Goal: Information Seeking & Learning: Find specific page/section

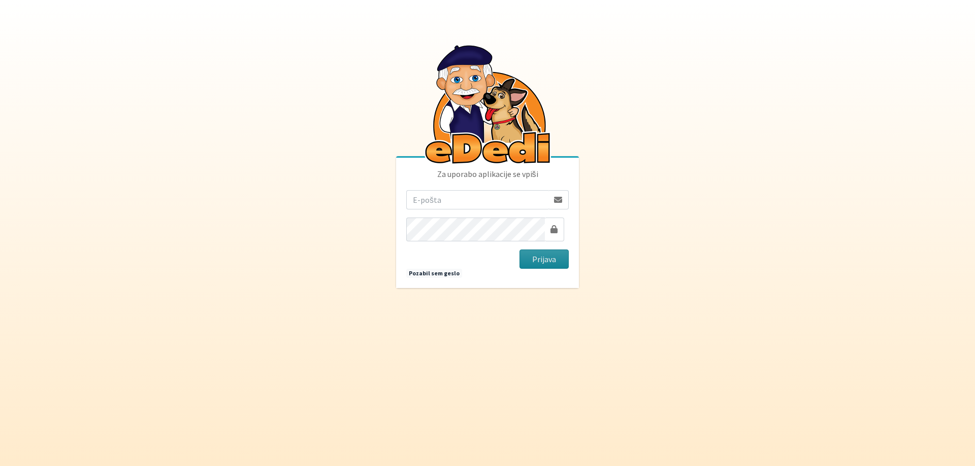
type input "mihalavric1@gmail.com"
click at [546, 264] on button "Prijava" at bounding box center [543, 259] width 49 height 19
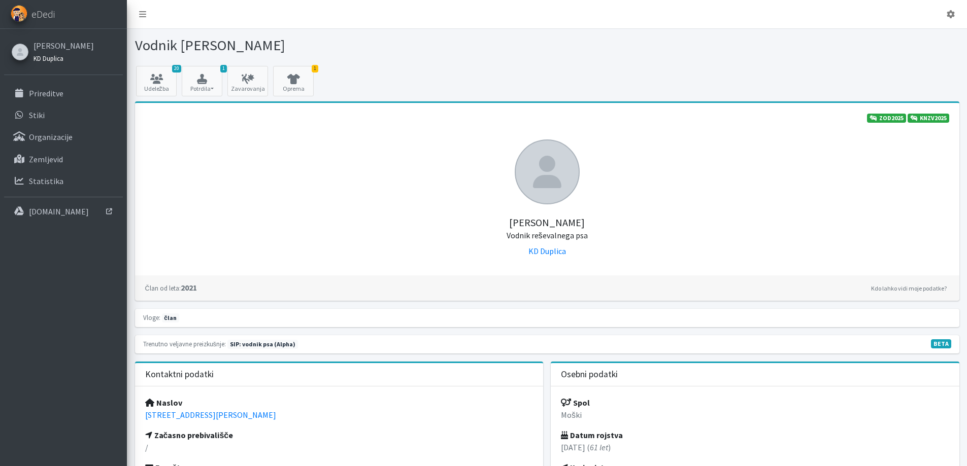
click at [46, 62] on small "KD Duplica" at bounding box center [48, 58] width 30 height 8
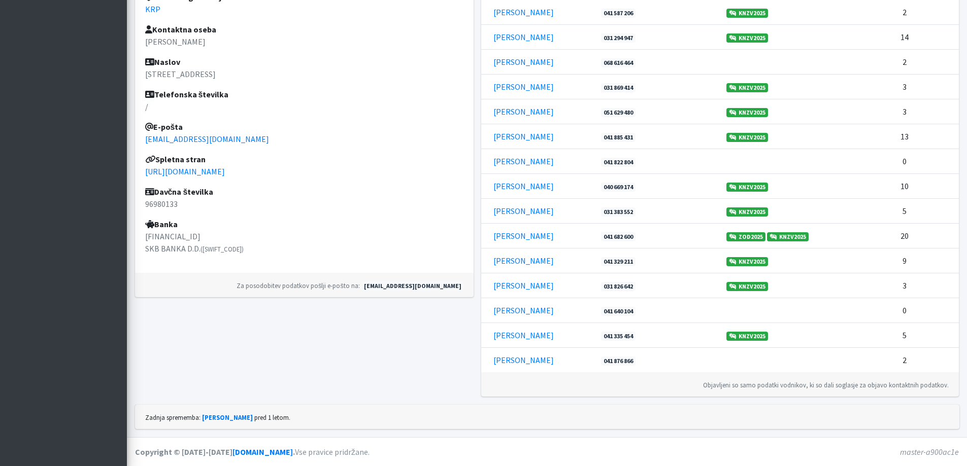
scroll to position [556, 0]
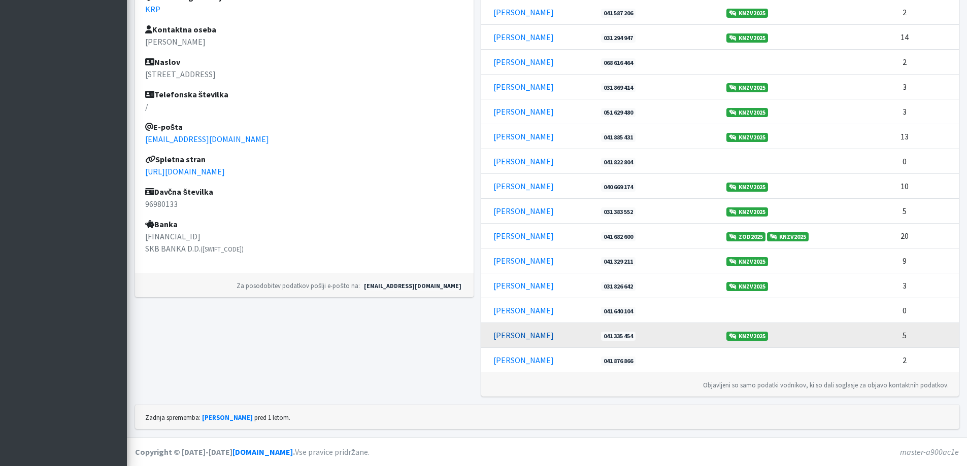
click at [532, 330] on link "Saša Repanšek" at bounding box center [523, 335] width 60 height 10
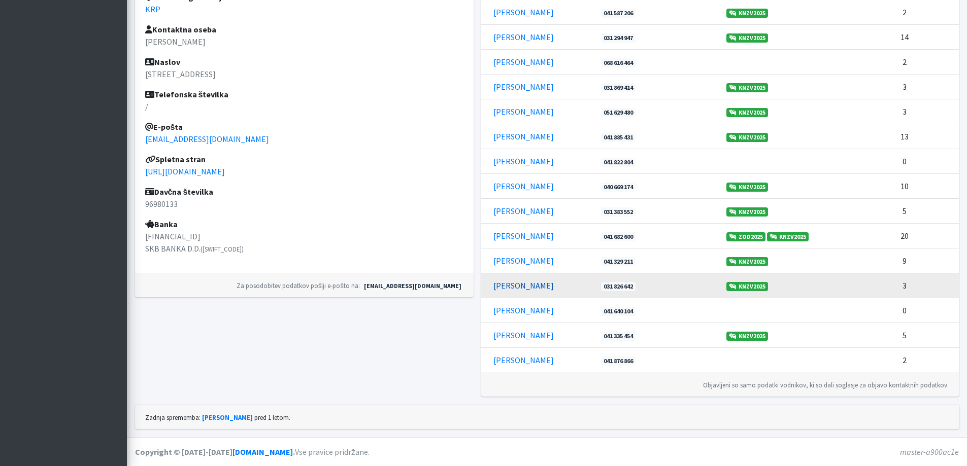
click at [512, 281] on link "Primož Trebušak" at bounding box center [523, 286] width 60 height 10
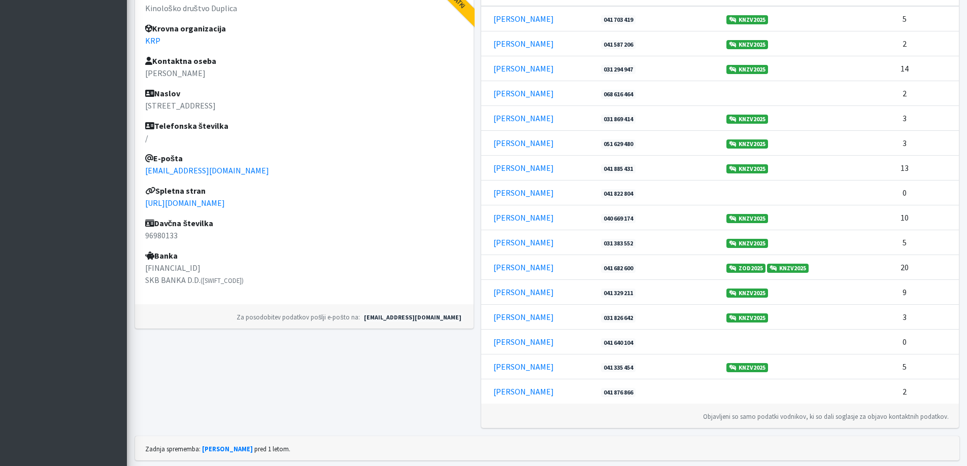
scroll to position [353, 0]
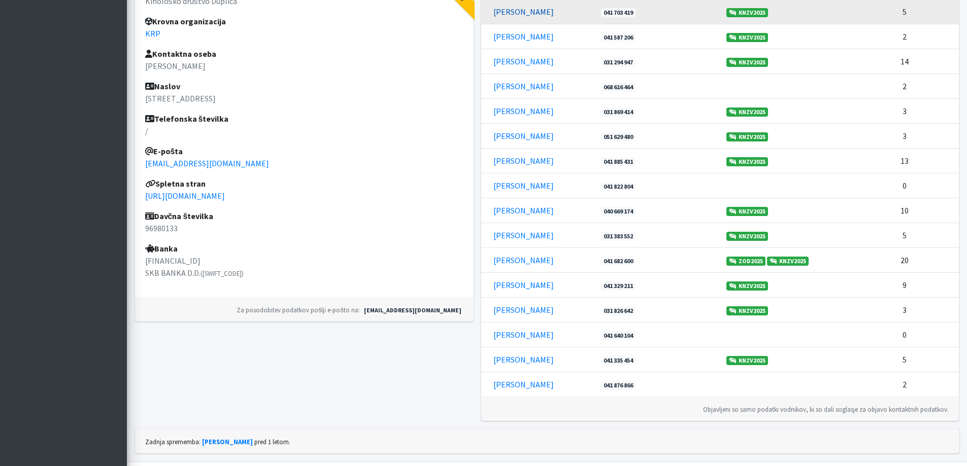
click at [531, 17] on link "Andrej Stanovnik" at bounding box center [523, 12] width 60 height 10
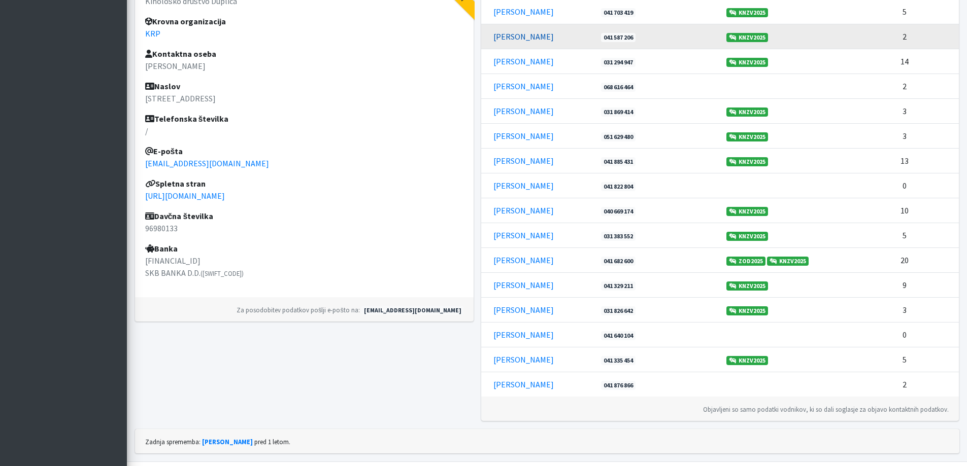
click at [509, 42] on link "Damijana Ogrinec" at bounding box center [523, 36] width 60 height 10
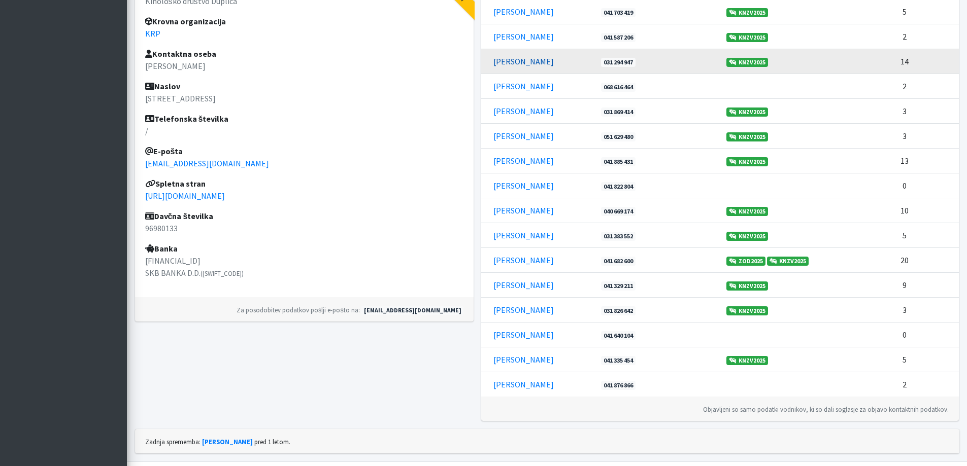
click at [515, 66] on link "Dušan Maček" at bounding box center [523, 61] width 60 height 10
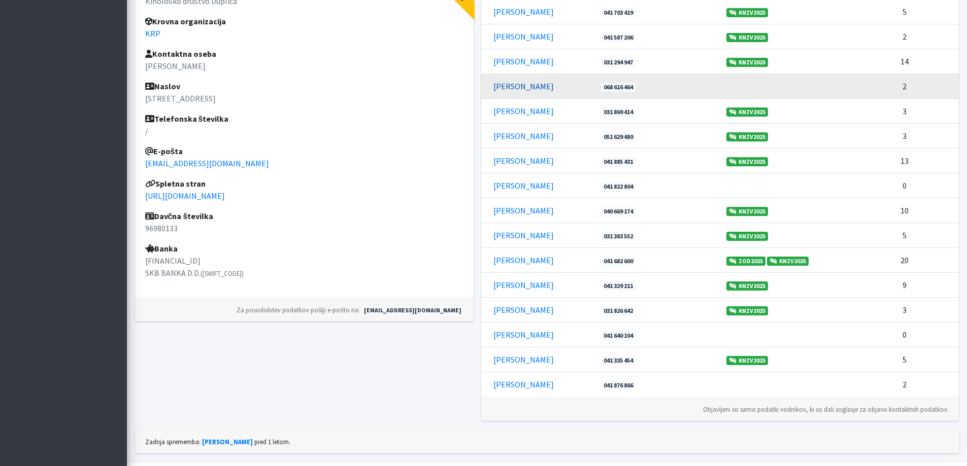
click at [510, 91] on link "Franja Vodlan" at bounding box center [523, 86] width 60 height 10
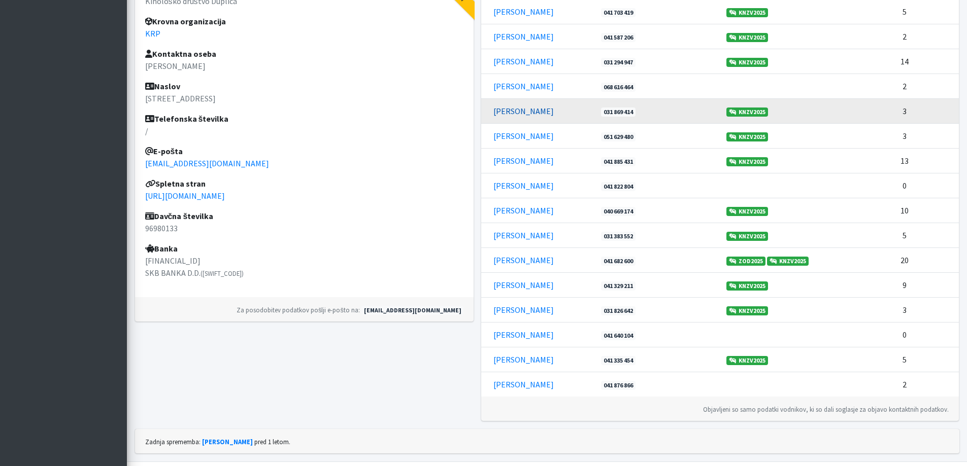
click at [517, 116] on link "Helena Šinkovec" at bounding box center [523, 111] width 60 height 10
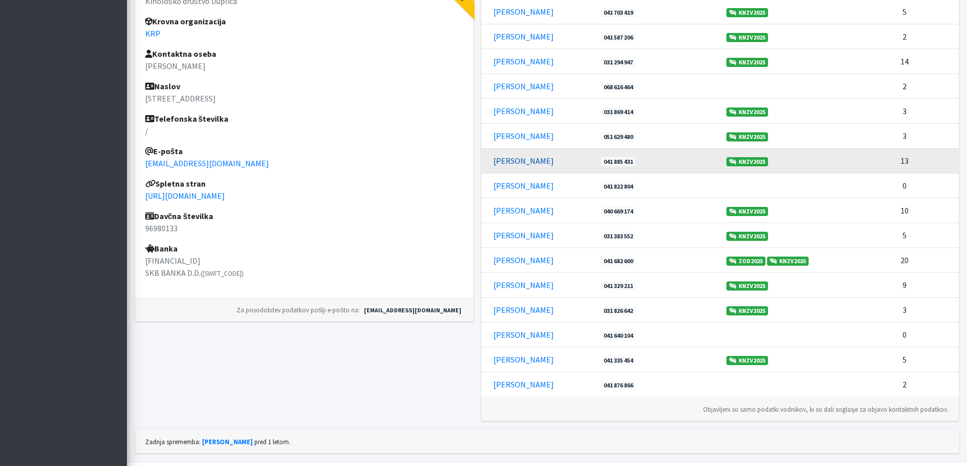
click at [511, 166] on link "Katarina Čevka" at bounding box center [523, 161] width 60 height 10
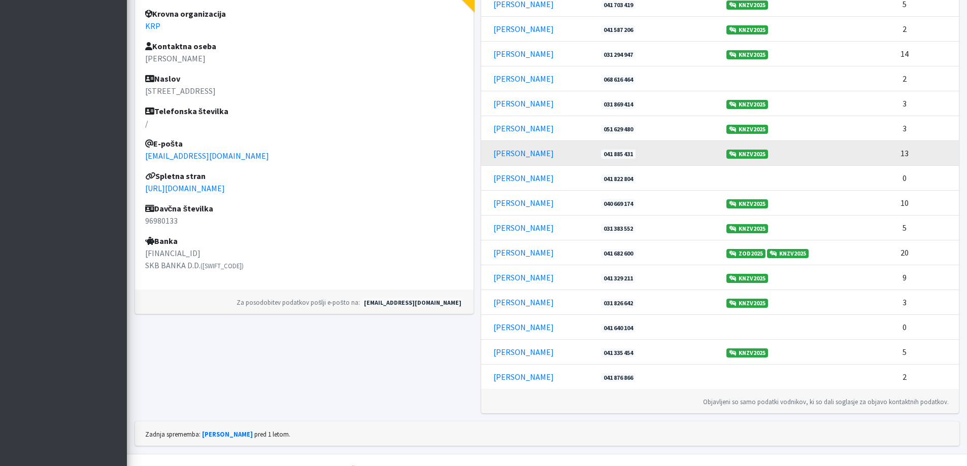
scroll to position [404, 0]
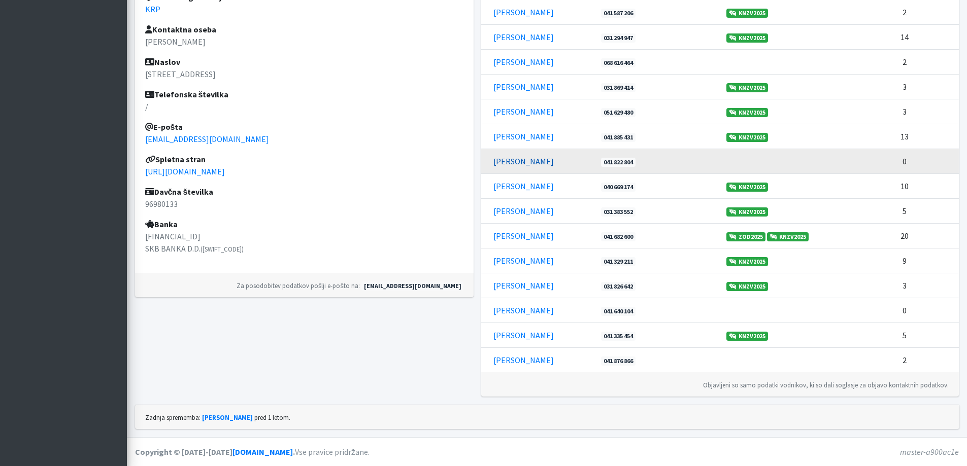
click at [514, 166] on link "Katarina Romšak" at bounding box center [523, 161] width 60 height 10
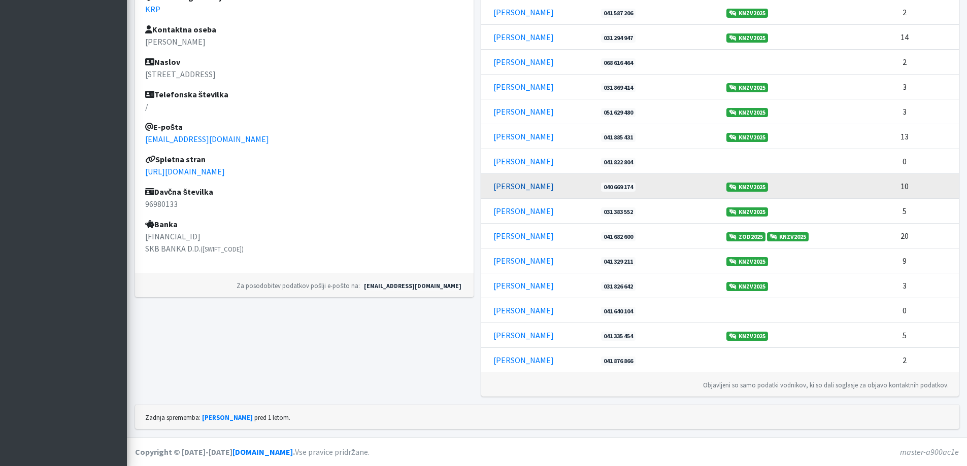
click at [517, 191] on link "Klemen Novak" at bounding box center [523, 186] width 60 height 10
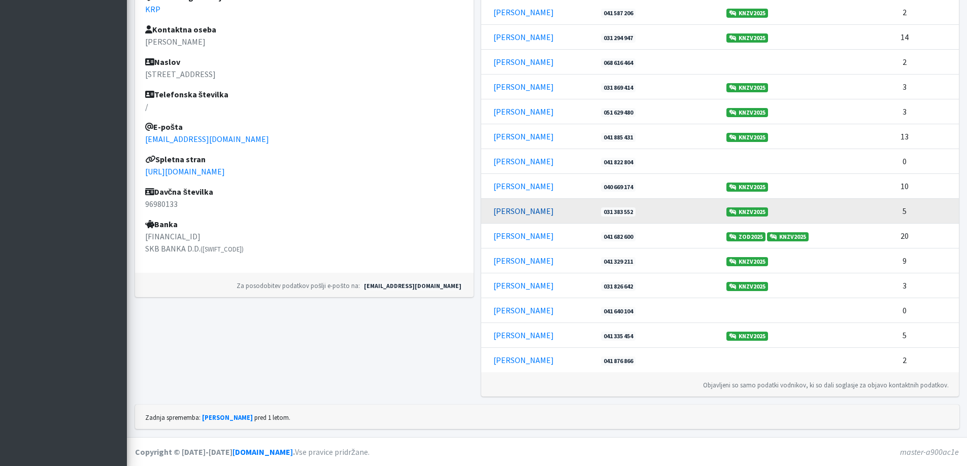
click at [514, 216] on link "Marija Miša Arko" at bounding box center [523, 211] width 60 height 10
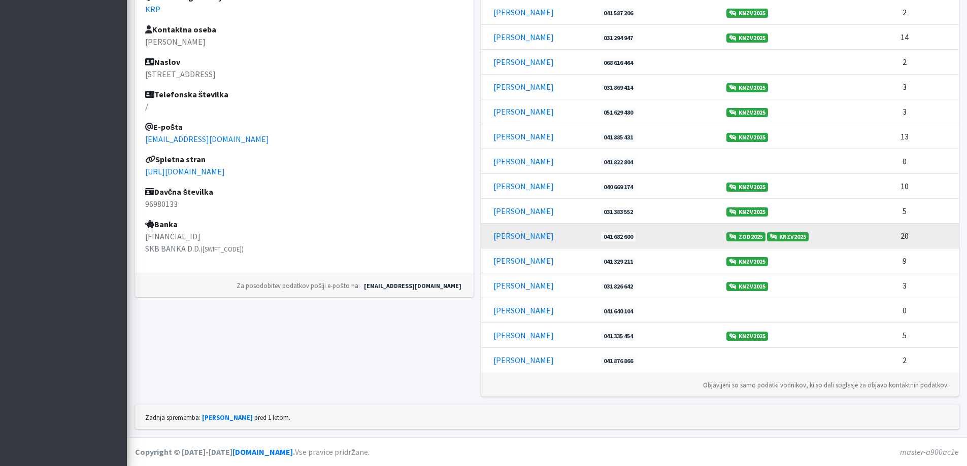
scroll to position [556, 0]
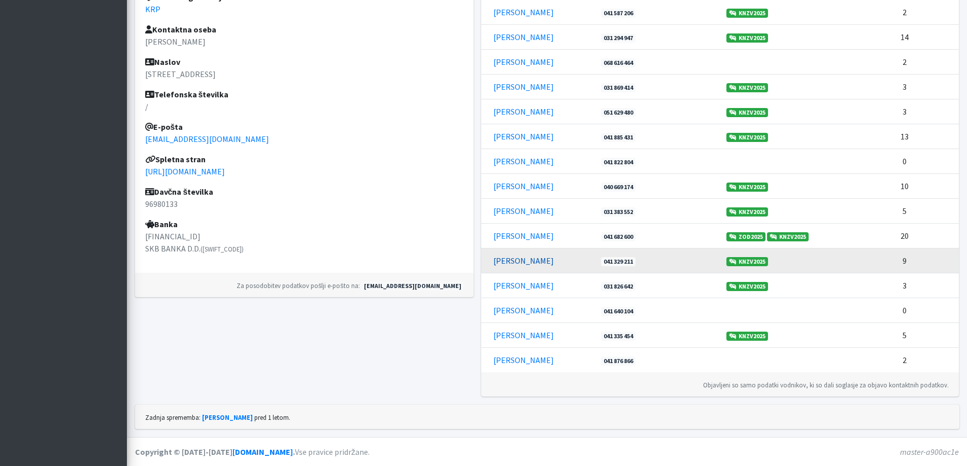
click at [530, 256] on link "Mihela Zupanc" at bounding box center [523, 261] width 60 height 10
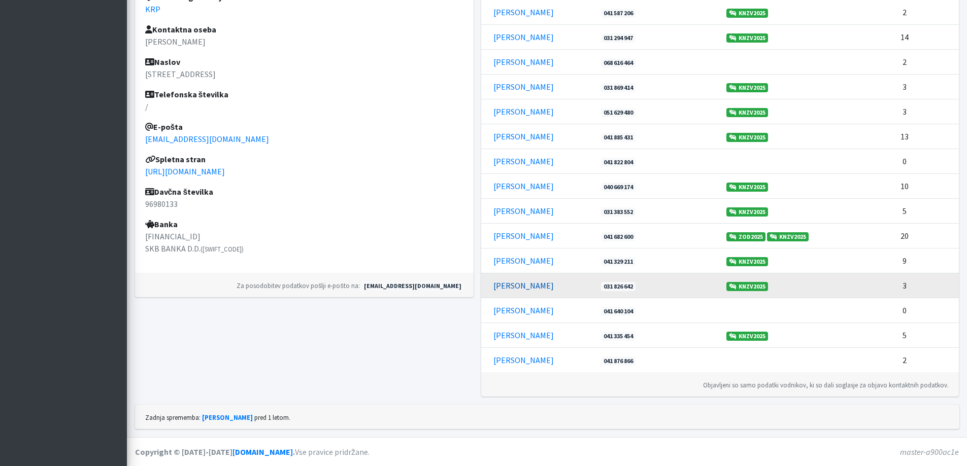
click at [524, 281] on link "Primož Trebušak" at bounding box center [523, 286] width 60 height 10
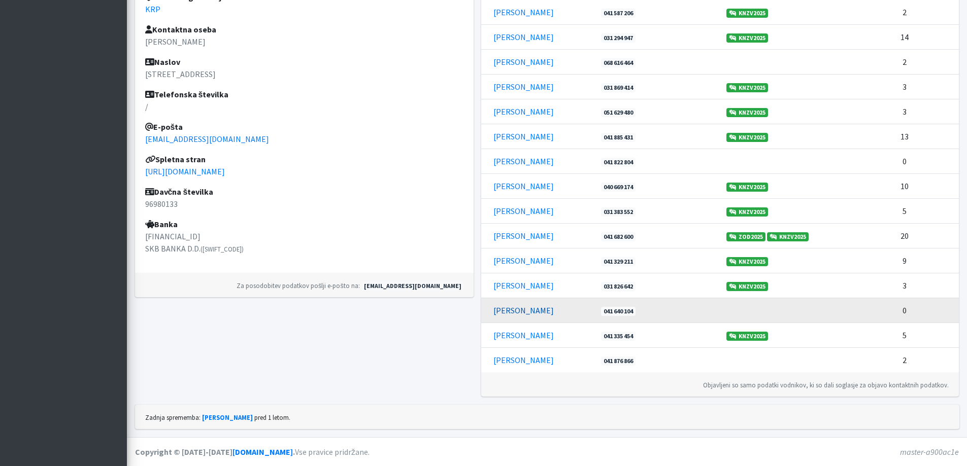
click at [518, 306] on link "Rok Tolar" at bounding box center [523, 311] width 60 height 10
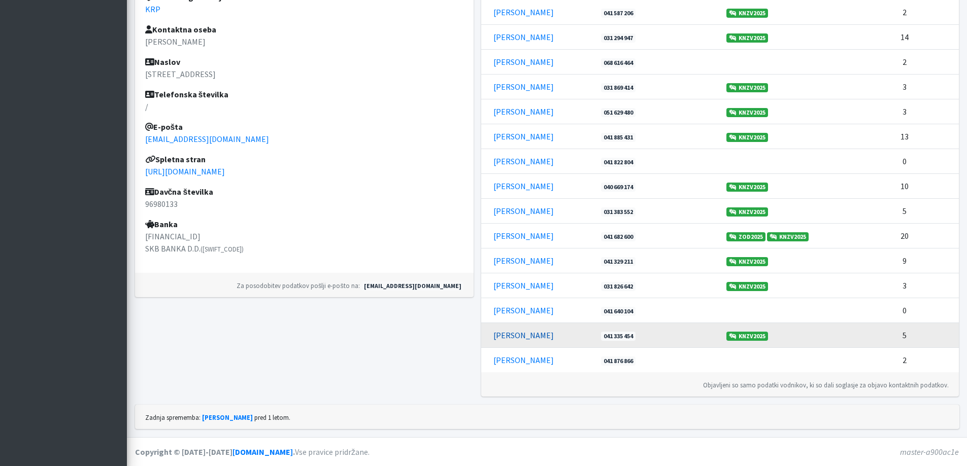
click at [507, 330] on link "Saša Repanšek" at bounding box center [523, 335] width 60 height 10
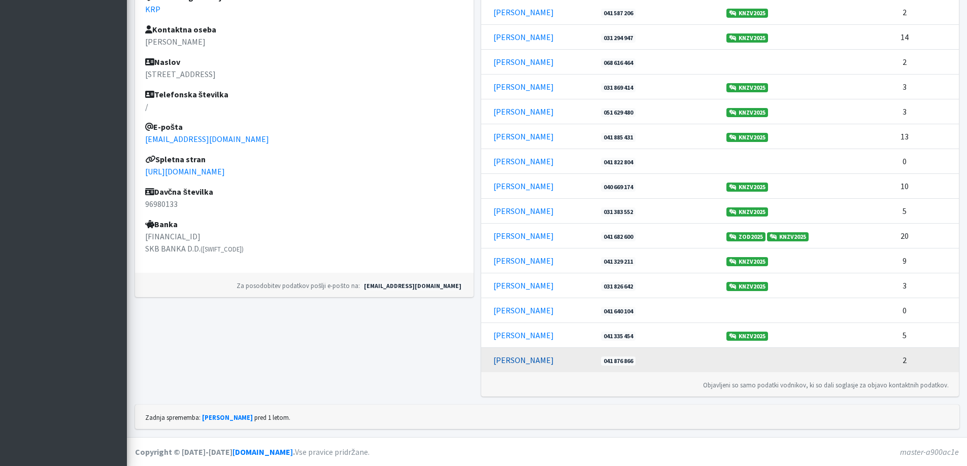
click at [521, 355] on link "[PERSON_NAME]" at bounding box center [523, 360] width 60 height 10
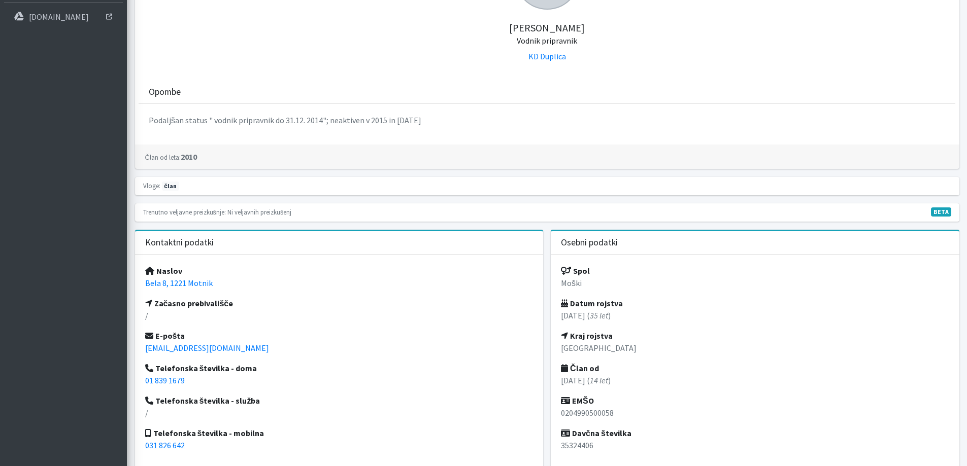
scroll to position [203, 0]
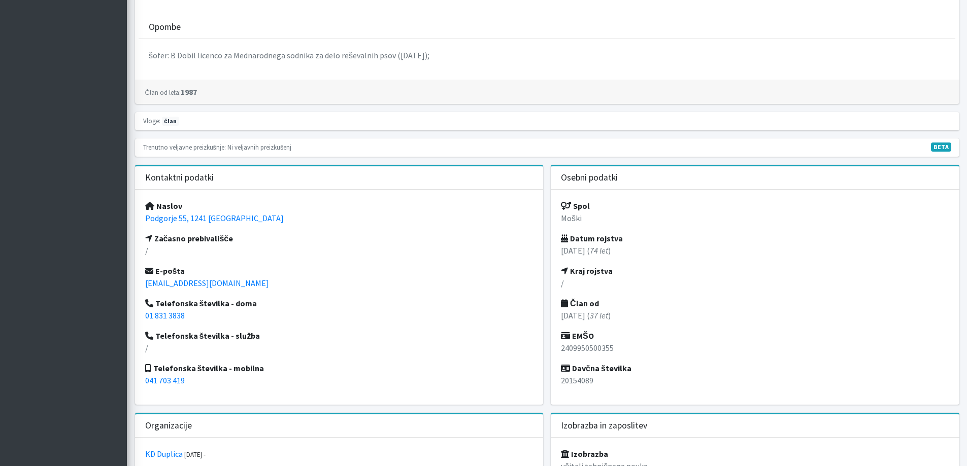
scroll to position [305, 0]
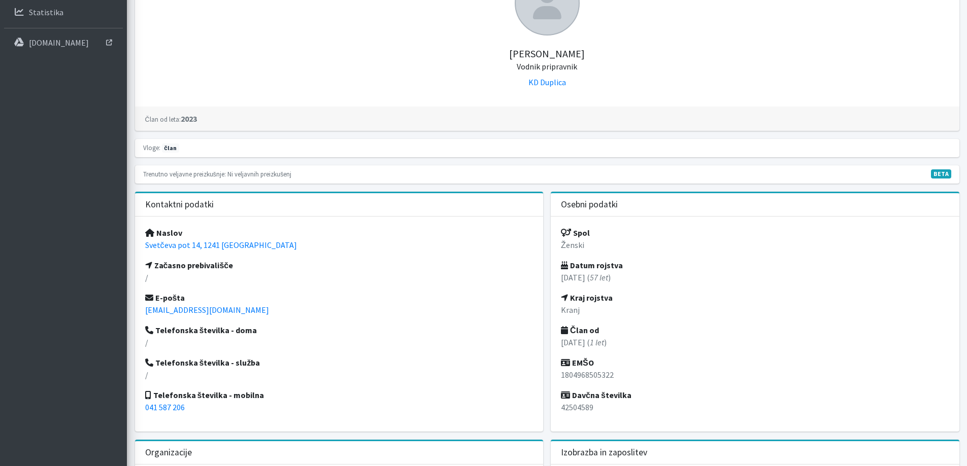
scroll to position [152, 0]
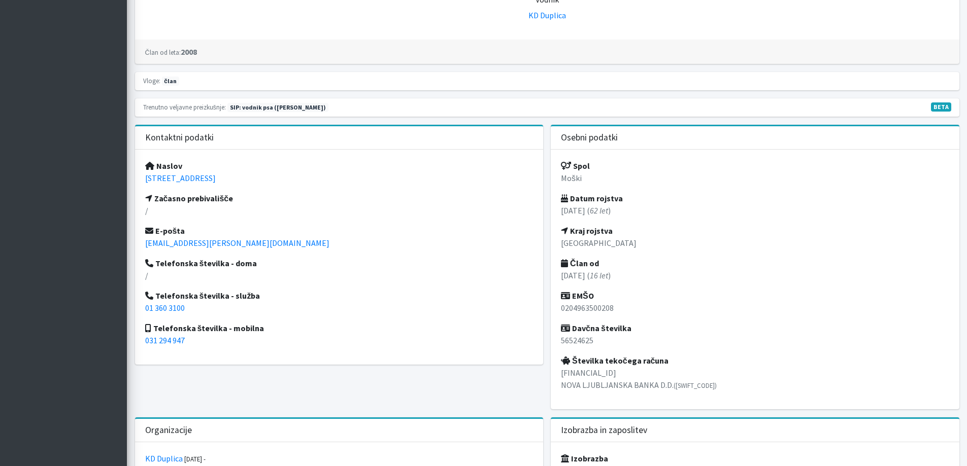
scroll to position [254, 0]
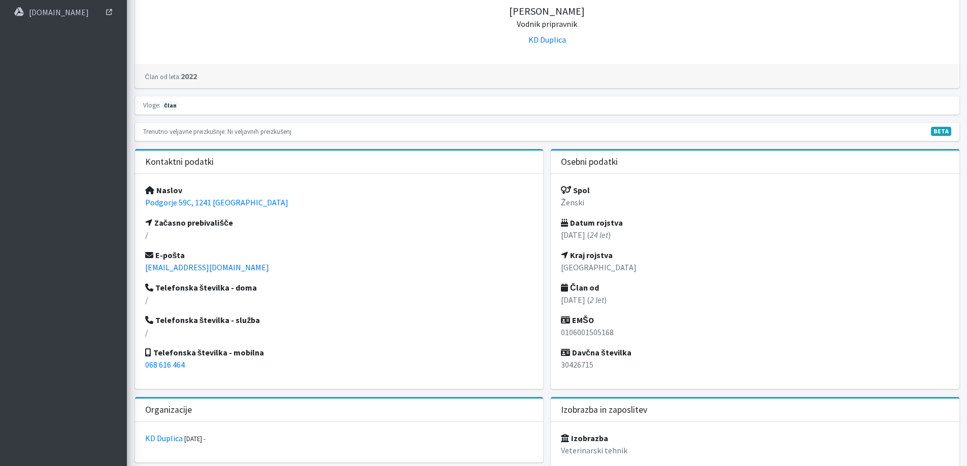
scroll to position [203, 0]
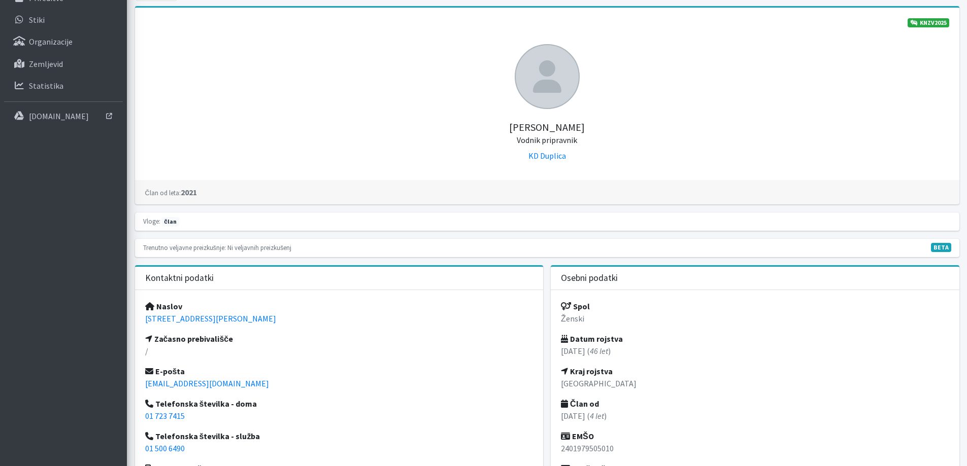
scroll to position [102, 0]
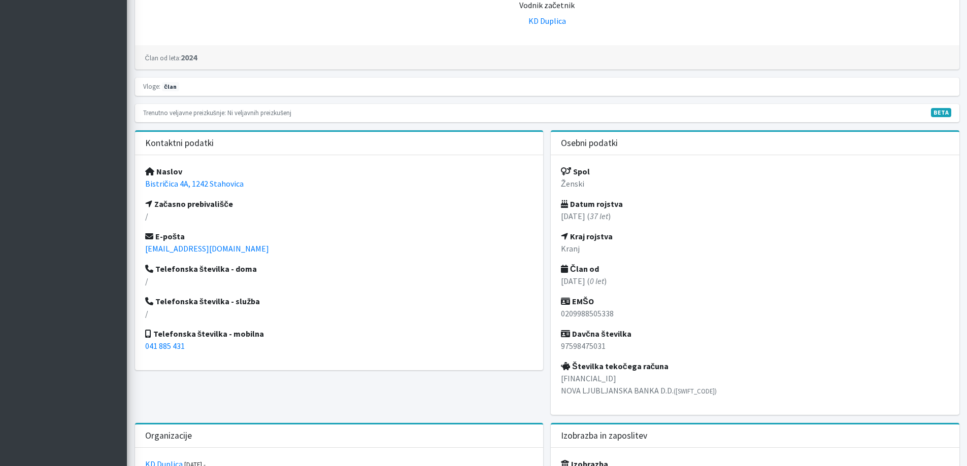
scroll to position [254, 0]
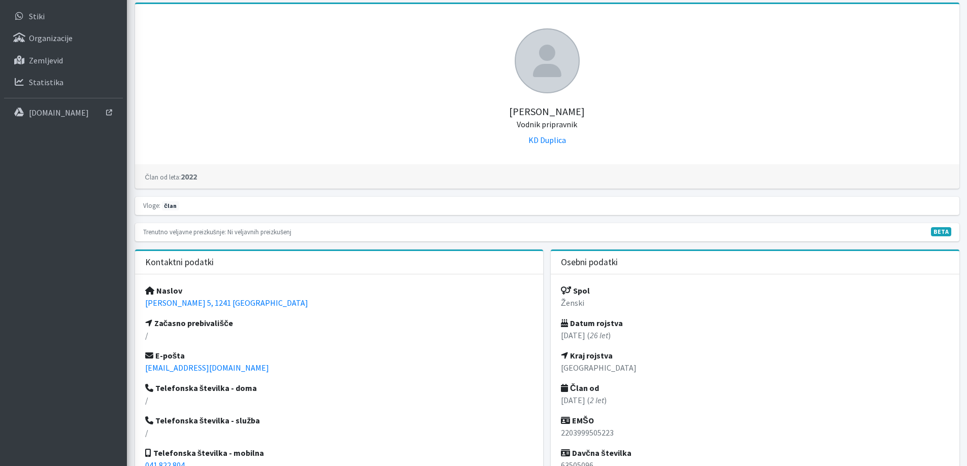
scroll to position [102, 0]
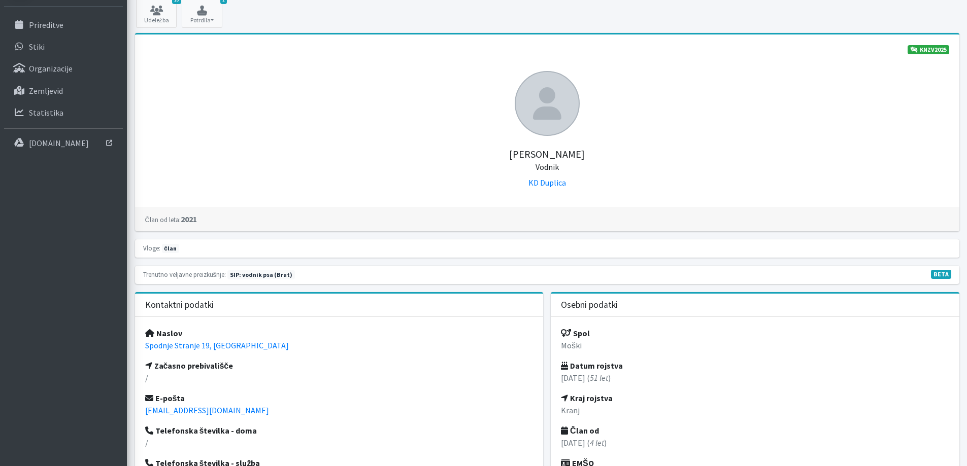
scroll to position [102, 0]
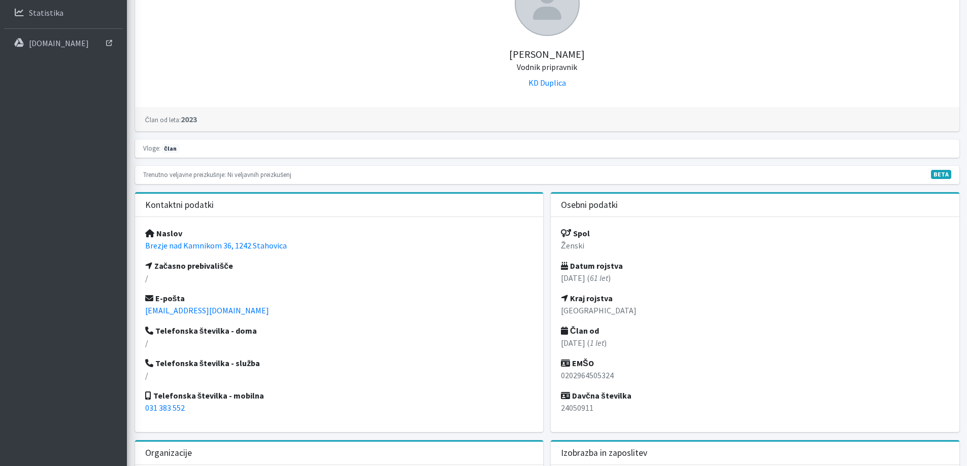
scroll to position [203, 0]
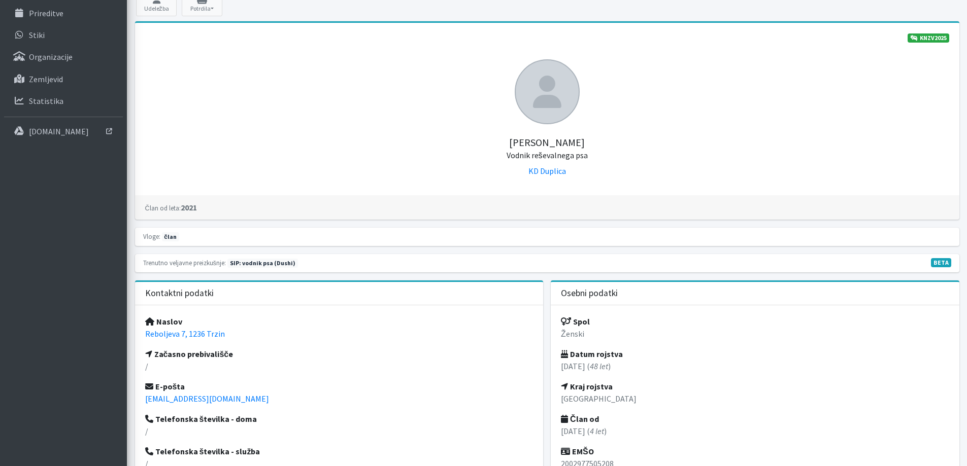
scroll to position [102, 0]
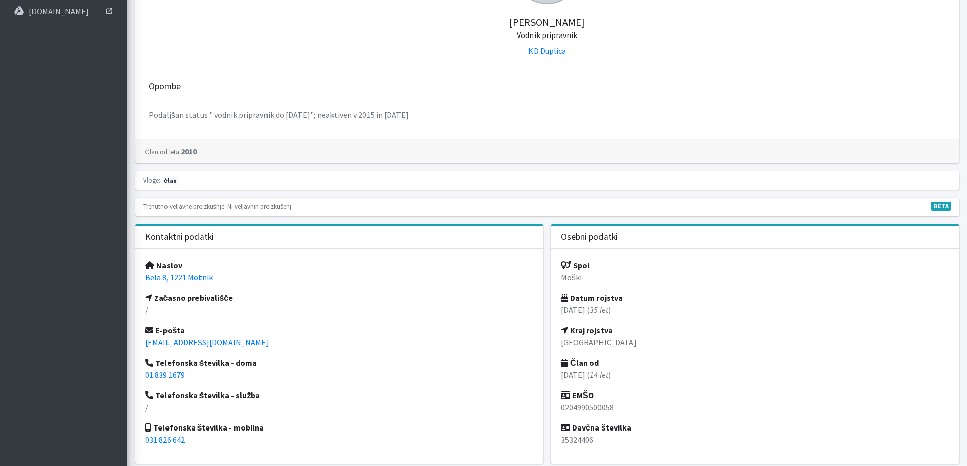
scroll to position [203, 0]
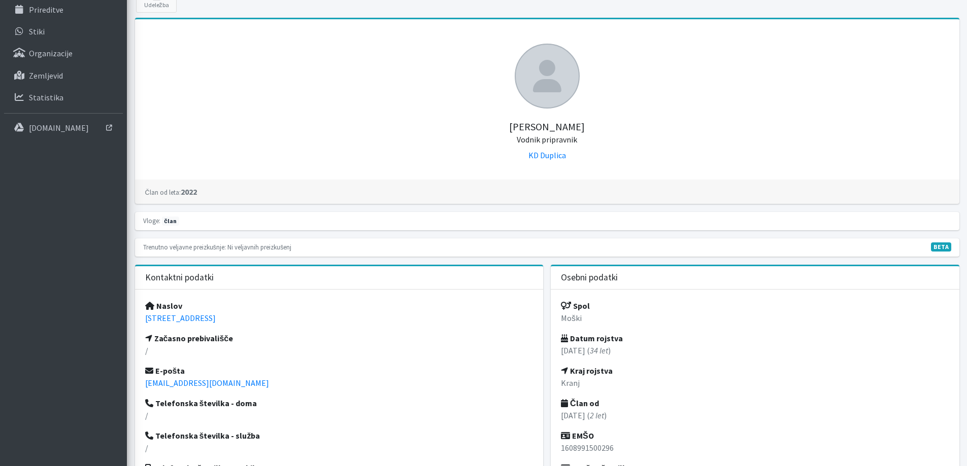
scroll to position [102, 0]
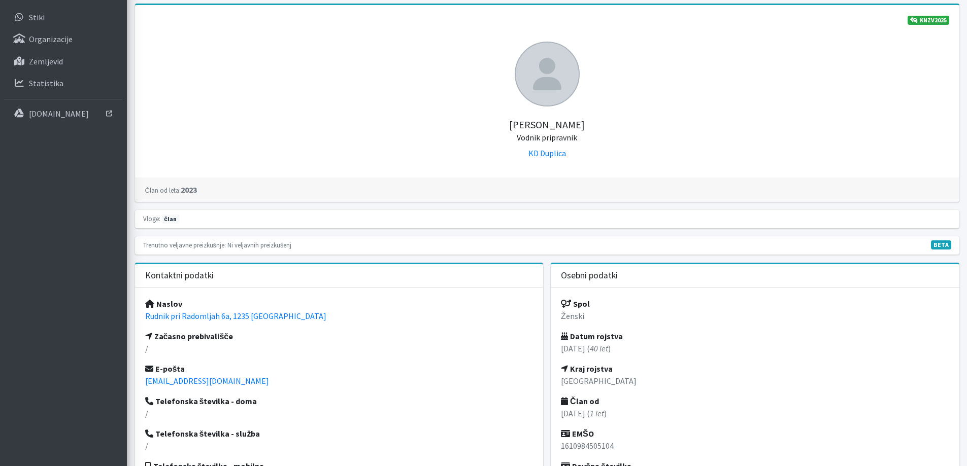
scroll to position [102, 0]
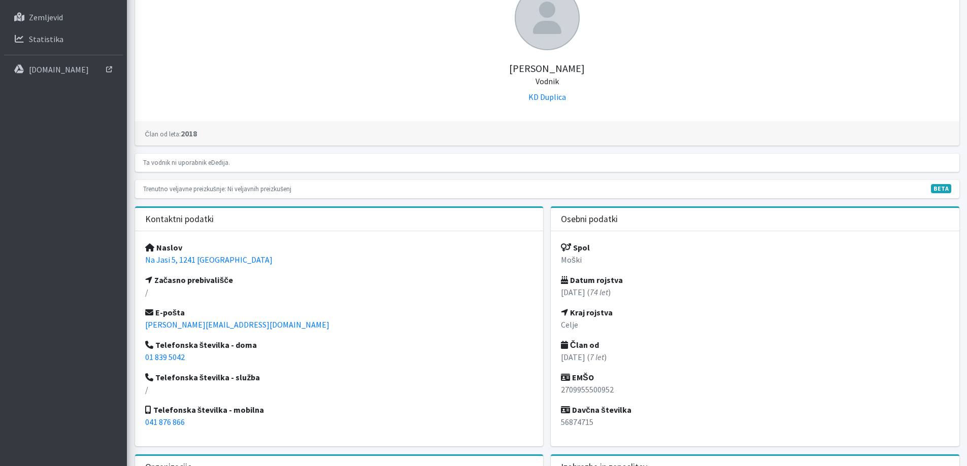
scroll to position [152, 0]
